Goal: Go to known website

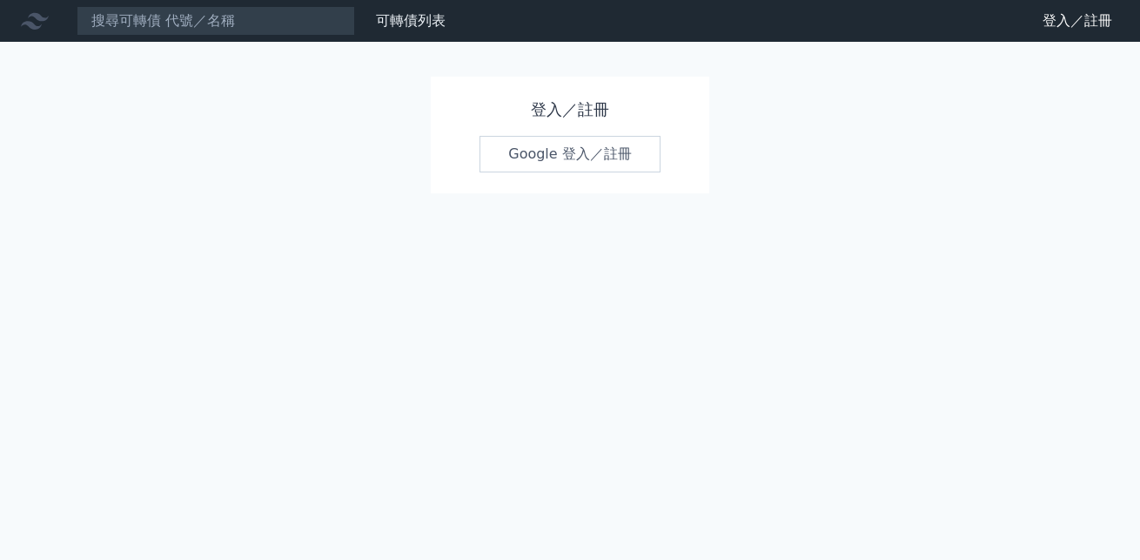
click at [531, 153] on link "Google 登入／註冊" at bounding box center [569, 154] width 181 height 37
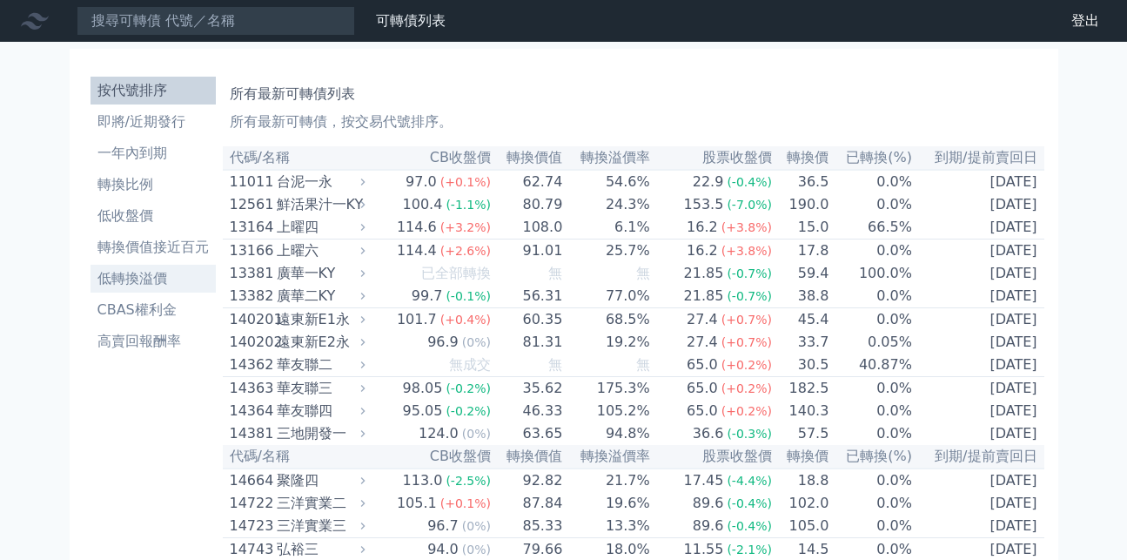
click at [129, 271] on li "低轉換溢價" at bounding box center [152, 278] width 125 height 21
